Goal: Information Seeking & Learning: Check status

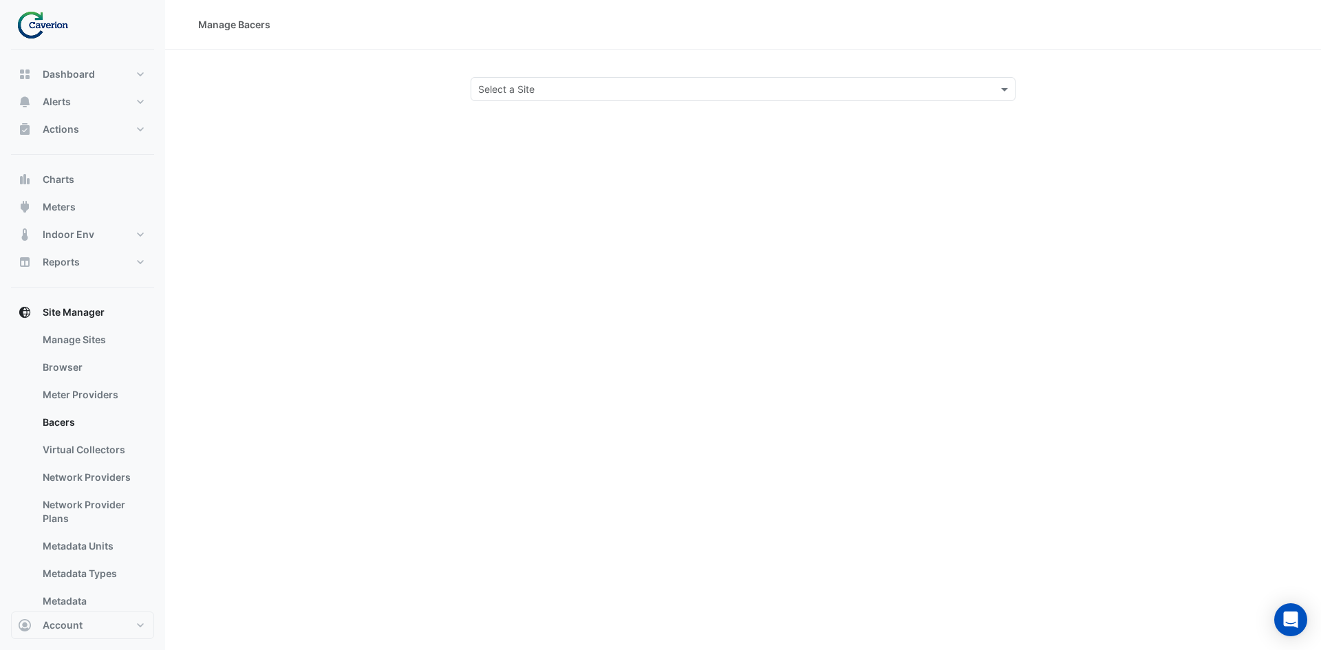
click at [610, 87] on input "text" at bounding box center [729, 90] width 502 height 14
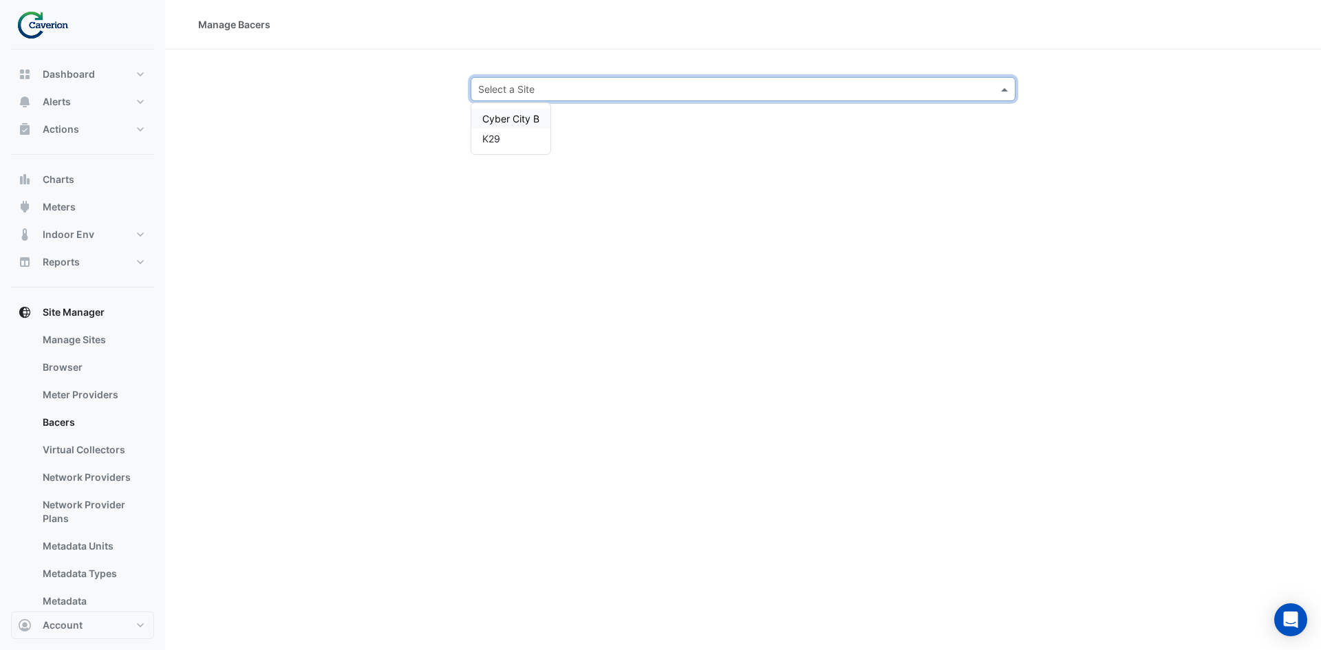
click at [421, 190] on div "Manage Bacers Select a Site Cyber City B K29" at bounding box center [743, 325] width 1156 height 650
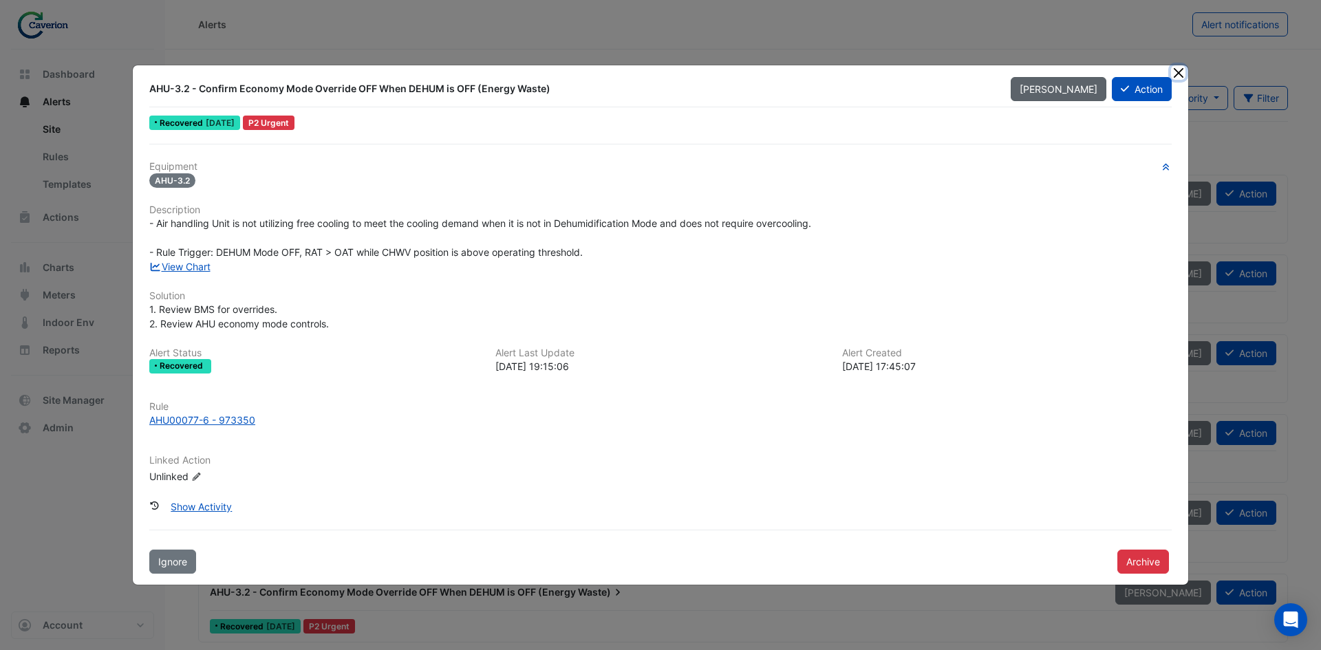
drag, startPoint x: 1174, startPoint y: 72, endPoint x: 1098, endPoint y: 64, distance: 76.1
click at [1174, 72] on button "Close" at bounding box center [1178, 72] width 14 height 14
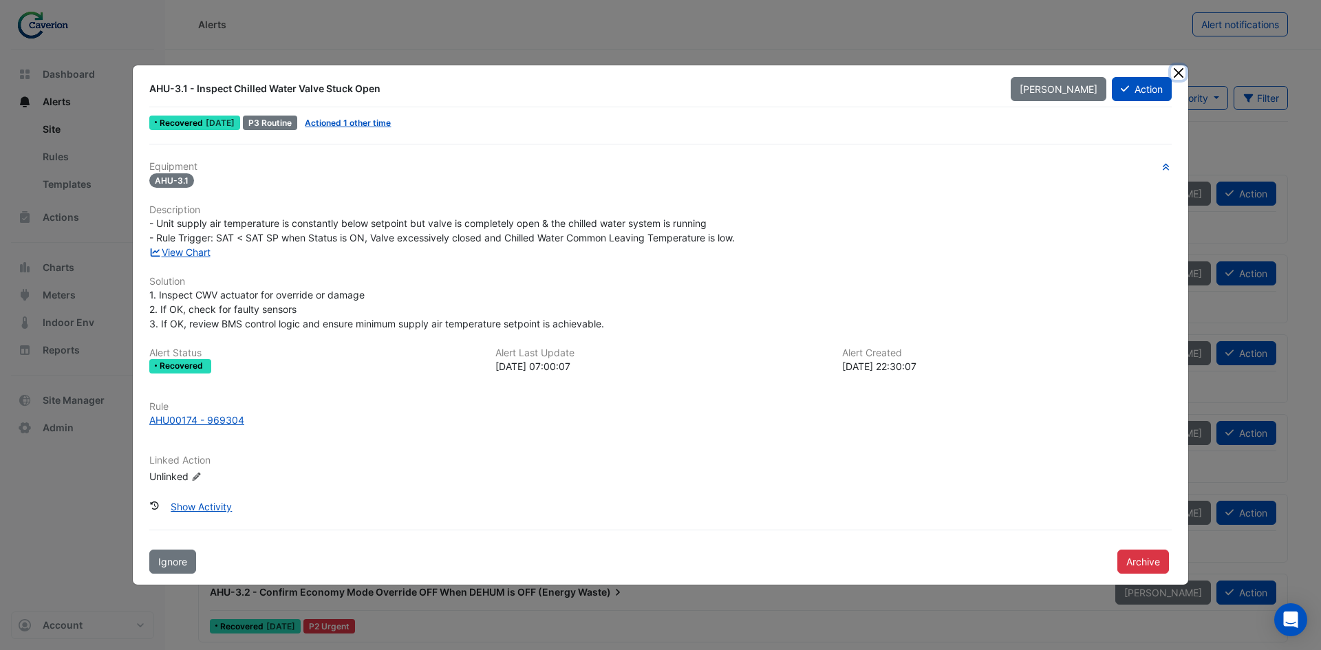
drag, startPoint x: 1181, startPoint y: 72, endPoint x: 1140, endPoint y: 65, distance: 42.0
click at [1182, 72] on button "Close" at bounding box center [1178, 72] width 14 height 14
click at [1173, 73] on button "Close" at bounding box center [1178, 72] width 14 height 14
